Goal: Communication & Community: Answer question/provide support

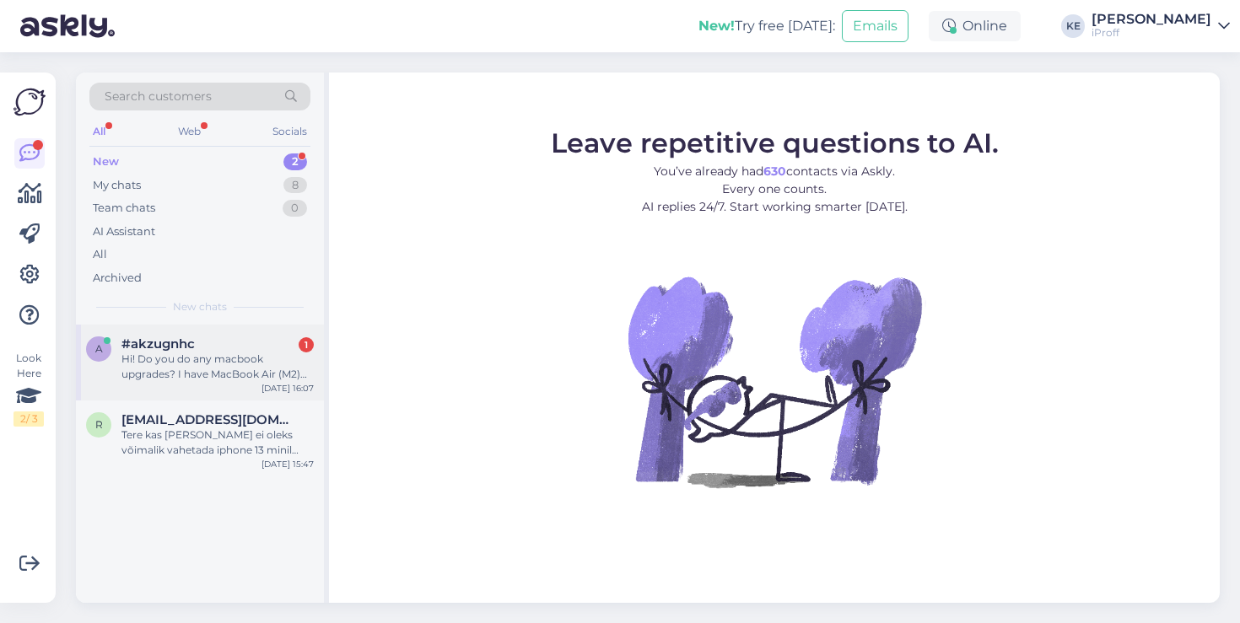
click at [243, 372] on div "Hi! Do you do any macbook upgrades? I have MacBook Air (M2) with 8GB RAM, and 5…" at bounding box center [217, 367] width 192 height 30
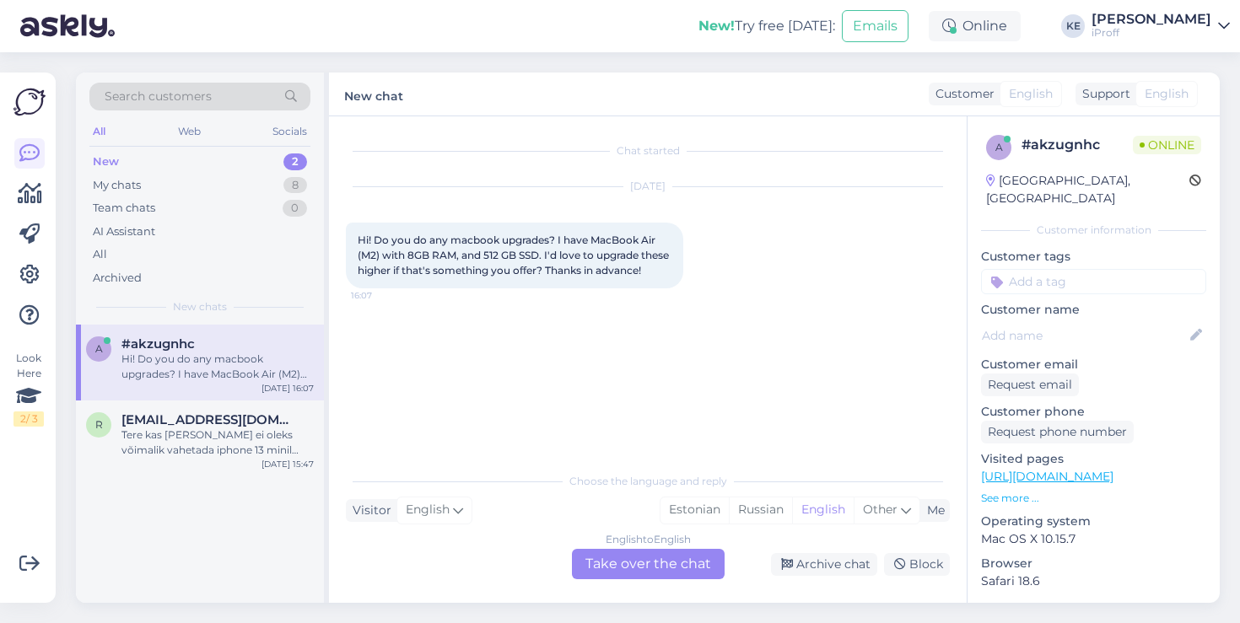
click at [633, 550] on div "English to English Take over the chat" at bounding box center [648, 564] width 153 height 30
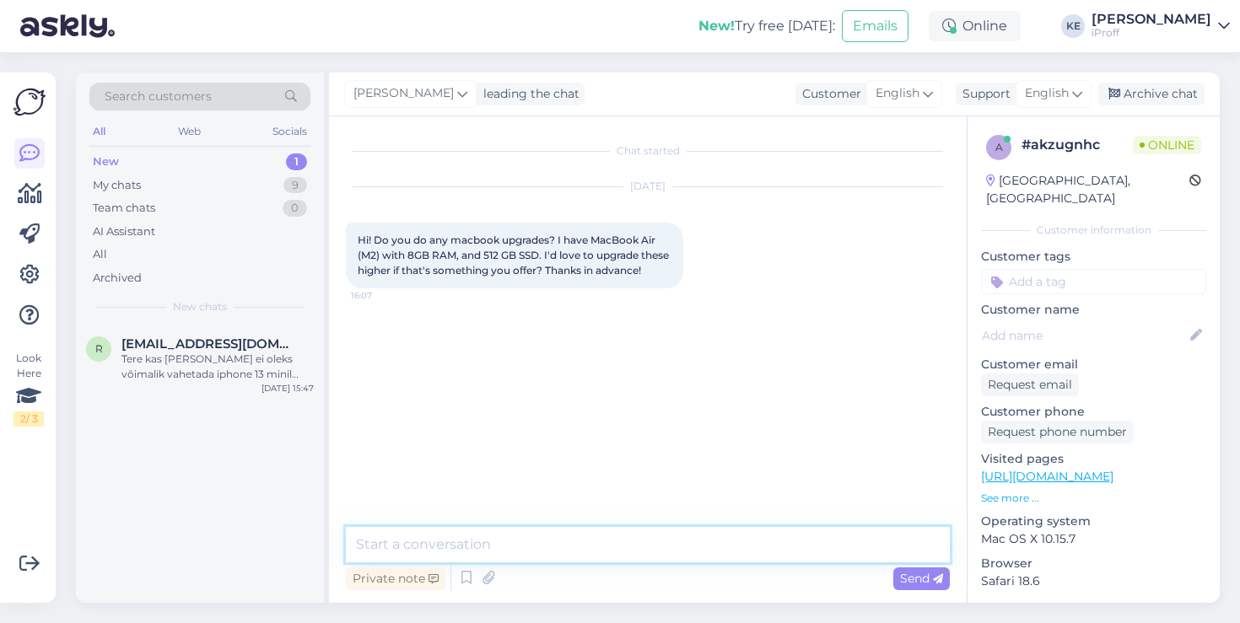
click at [650, 547] on textarea at bounding box center [648, 544] width 604 height 35
type textarea "Hi! Unfortunately Macbook boards are not upgradeable."
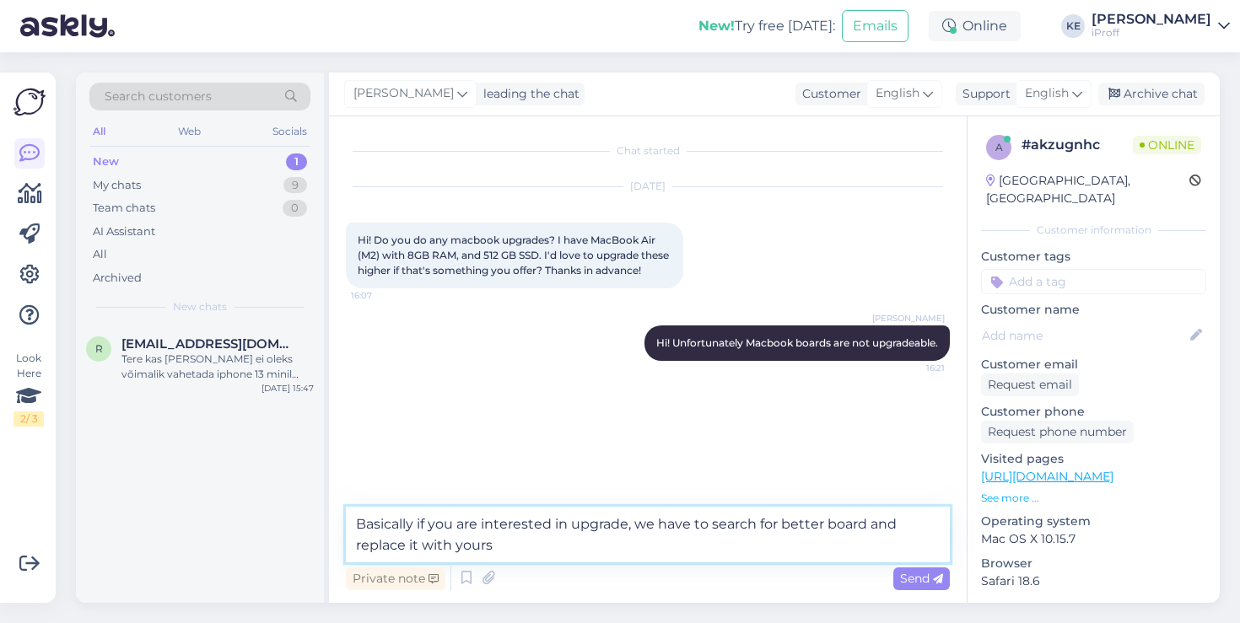
type textarea "Basically if you are interested in upgrade, we have to search for better board …"
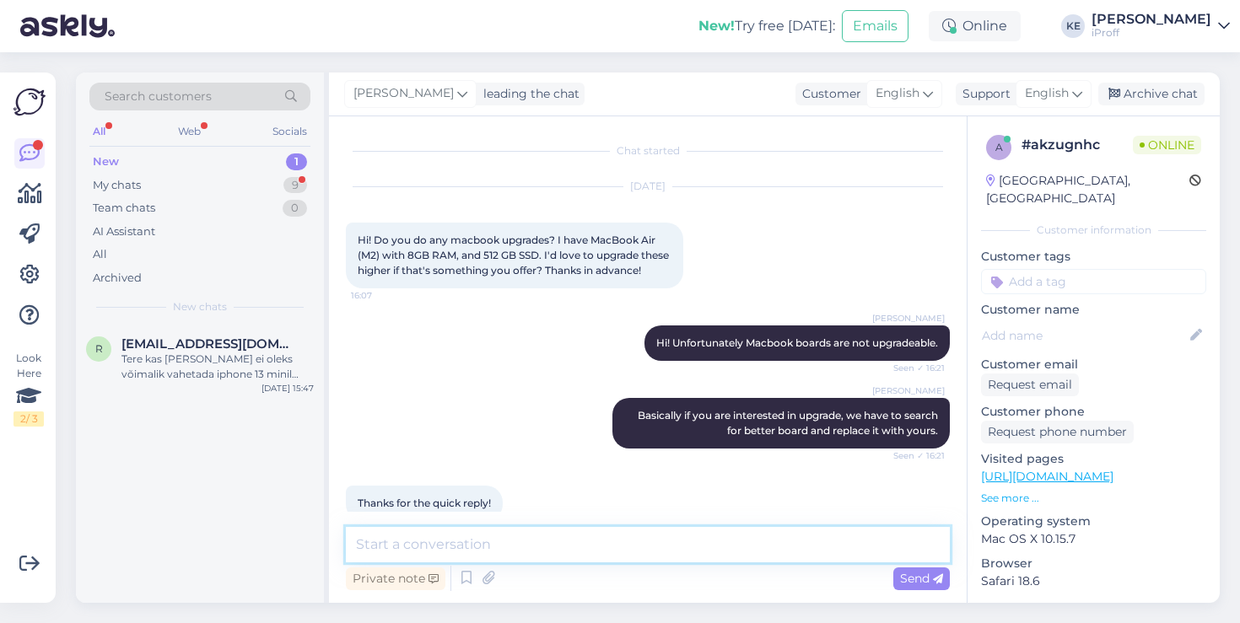
scroll to position [43, 0]
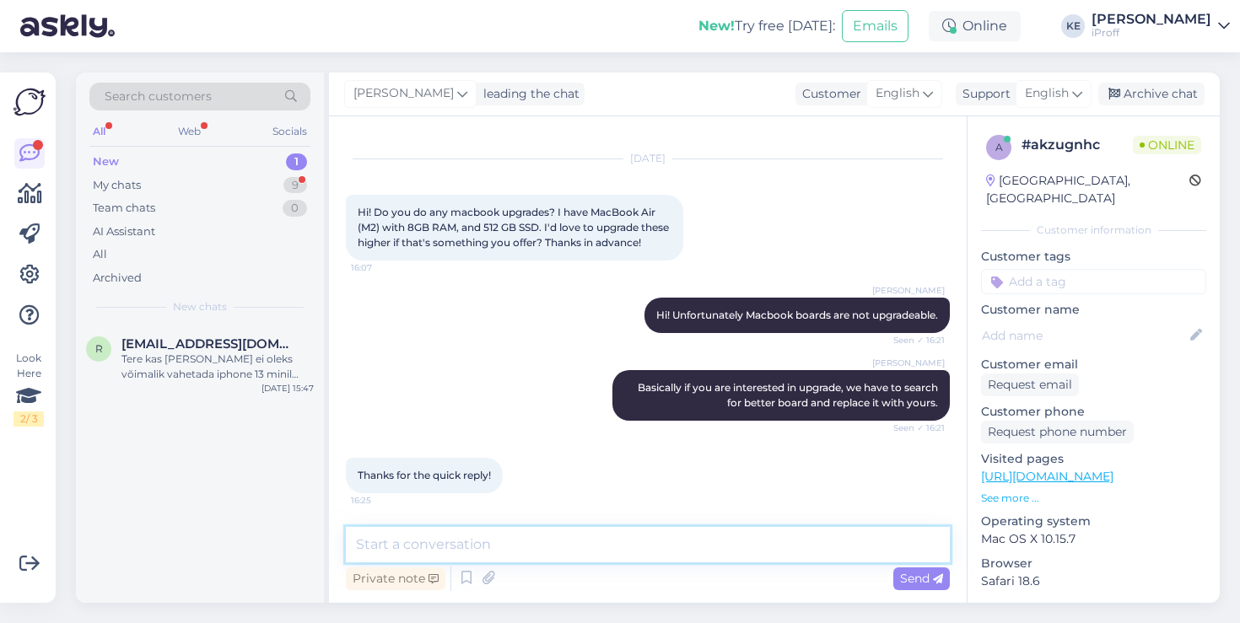
click at [697, 536] on textarea at bounding box center [648, 544] width 604 height 35
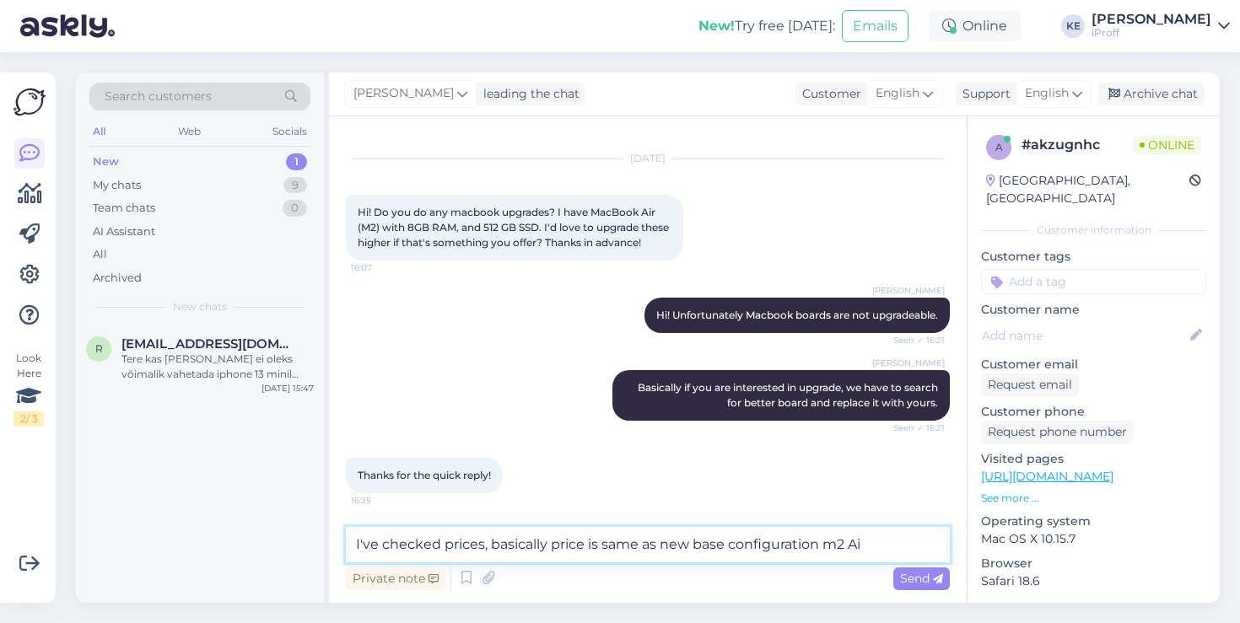
type textarea "I've checked prices, basically price is same as new base configuration m2 Air"
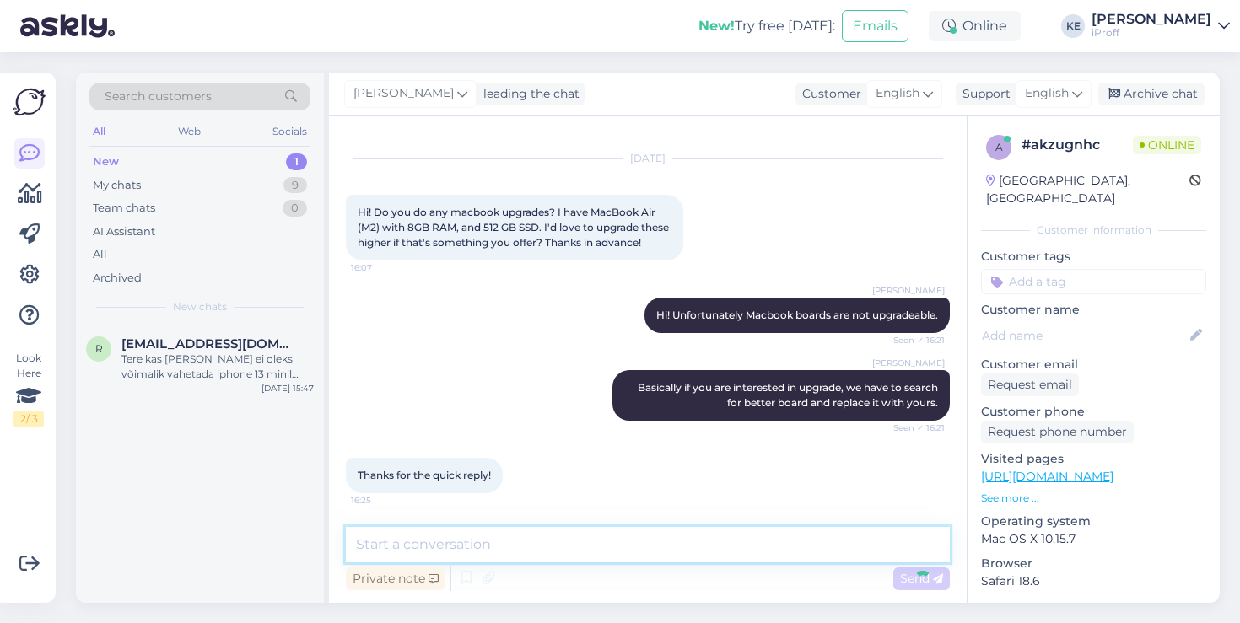
scroll to position [131, 0]
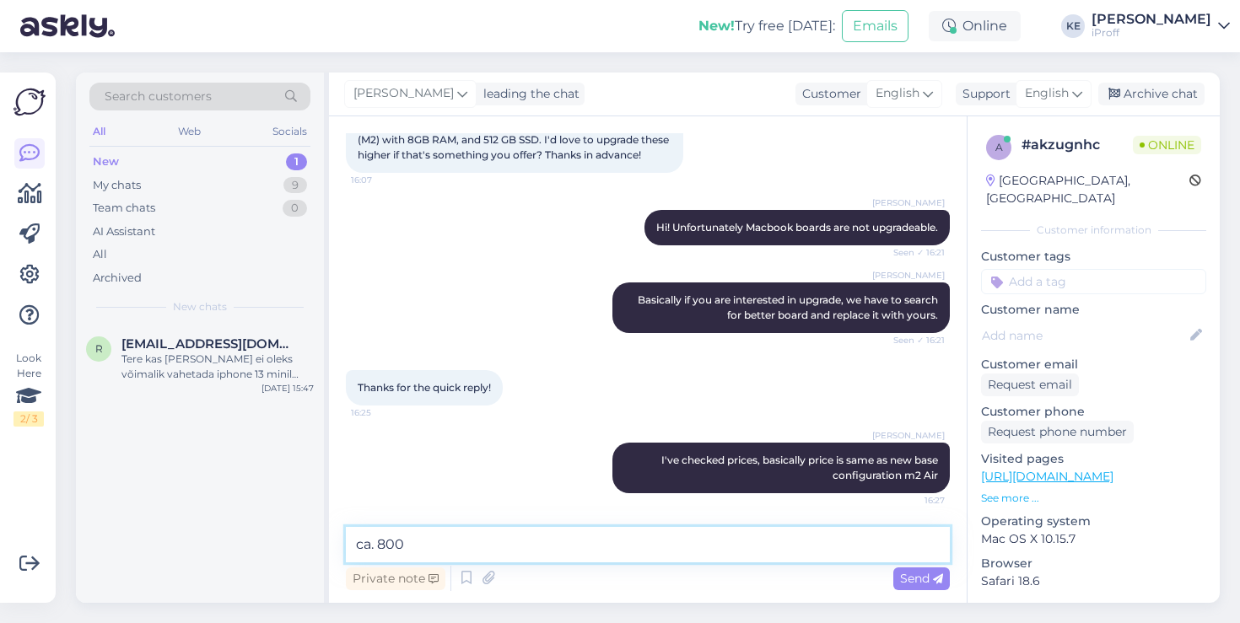
type textarea "ca. 800€"
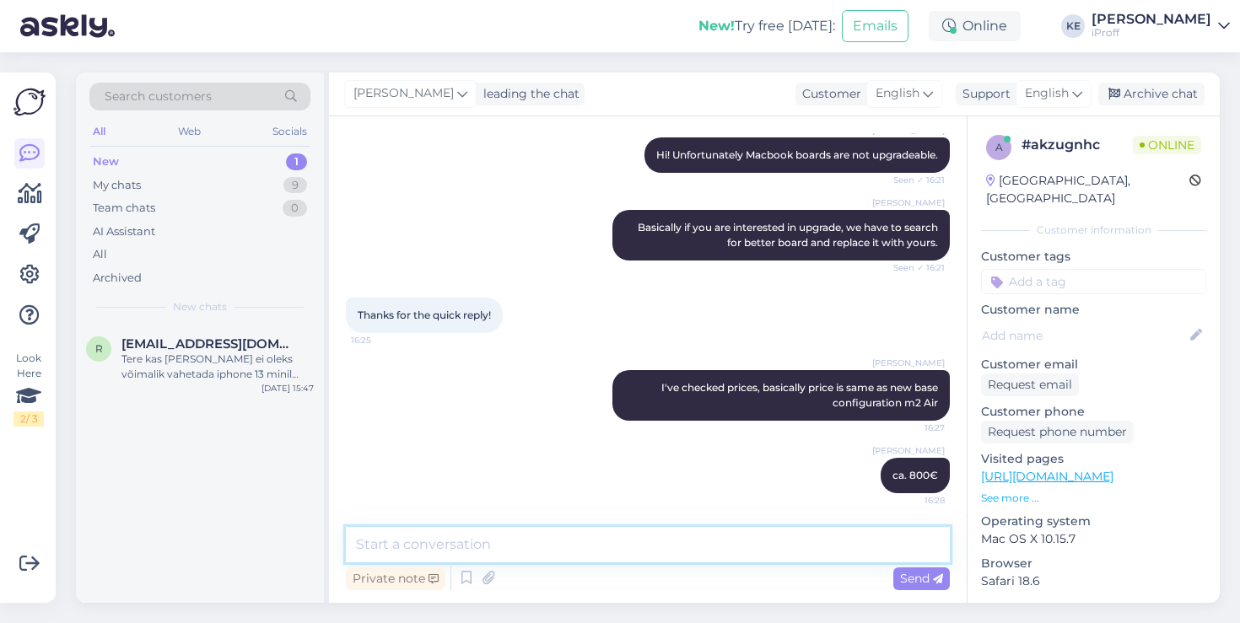
click at [755, 551] on textarea at bounding box center [648, 544] width 604 height 35
type textarea "16GB RAM/512GB SSD"
